Goal: Check status: Check status

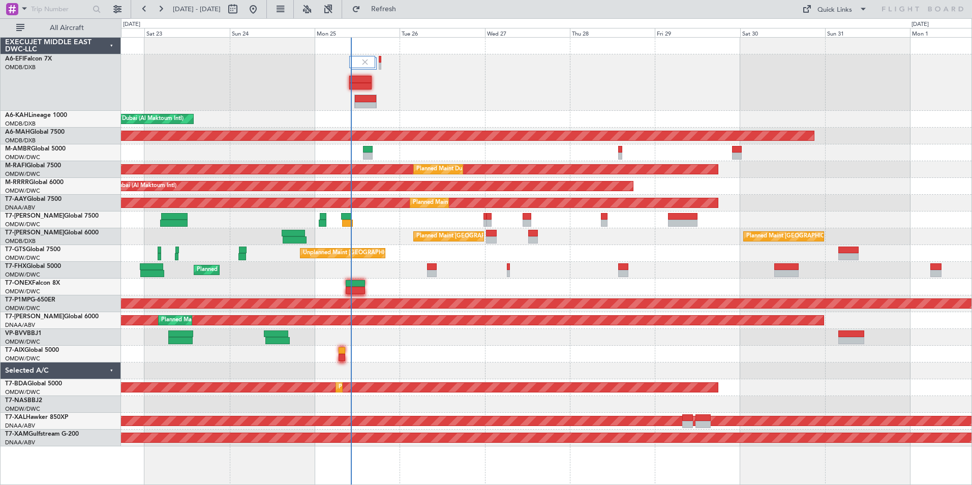
click at [540, 119] on div "Planned Maint Dubai (Al Maktoum Intl) Planned Maint Dubai (Al Maktoum Intl) Pla…" at bounding box center [546, 242] width 851 height 409
